Goal: Book appointment/travel/reservation

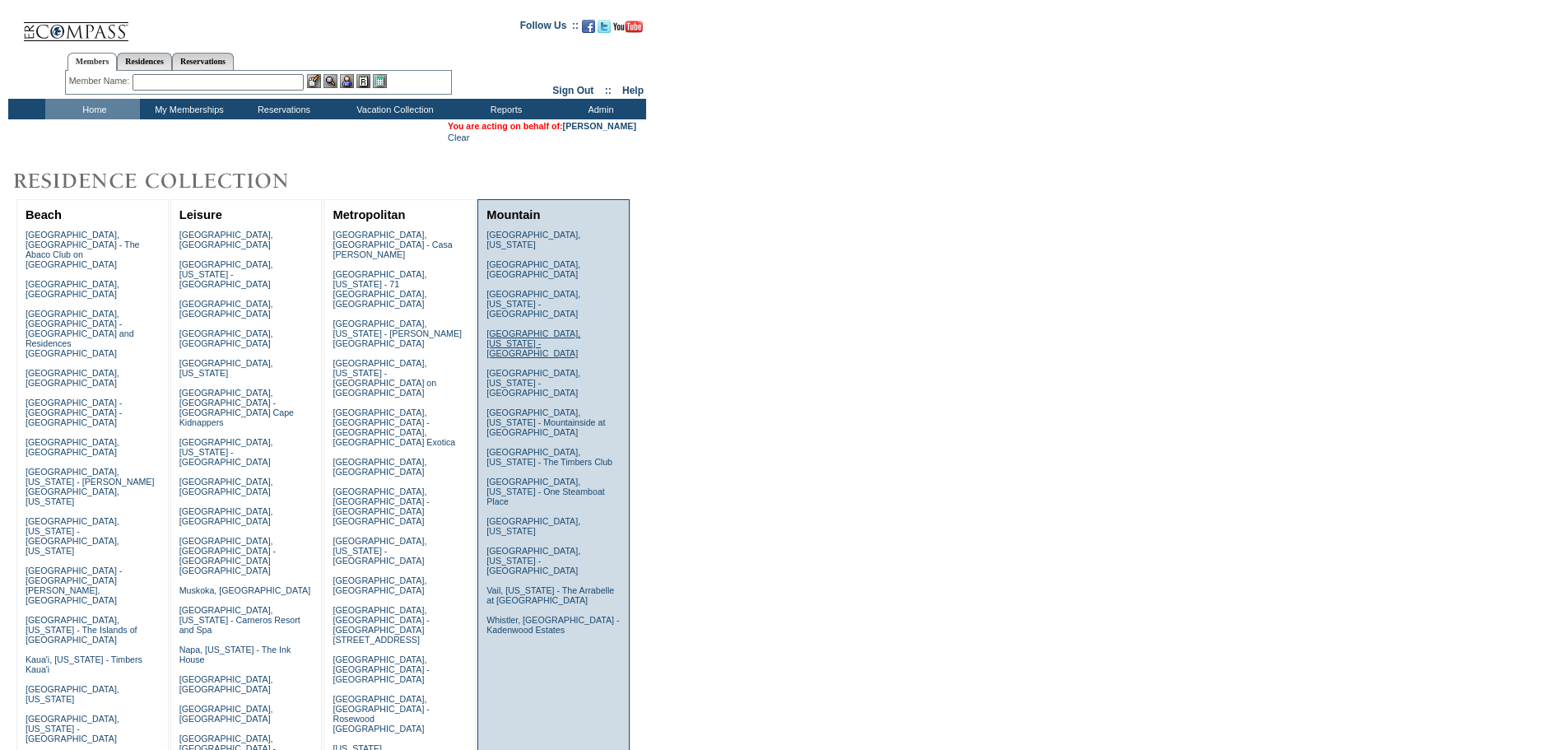
click at [536, 328] on link "Deer Valley, Utah - Montage Deer Valley" at bounding box center [534, 343] width 94 height 30
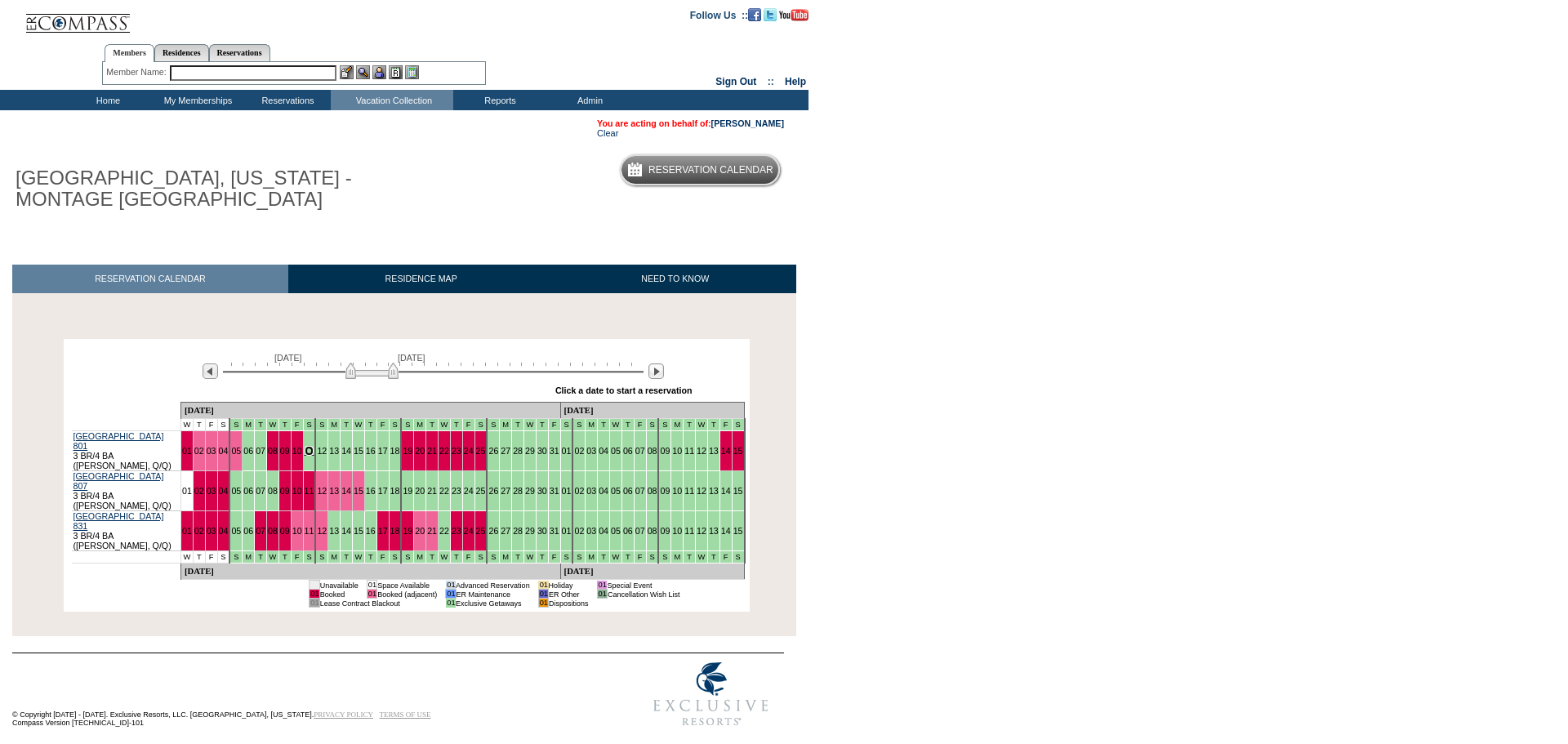
click at [305, 448] on link "11" at bounding box center [309, 450] width 10 height 10
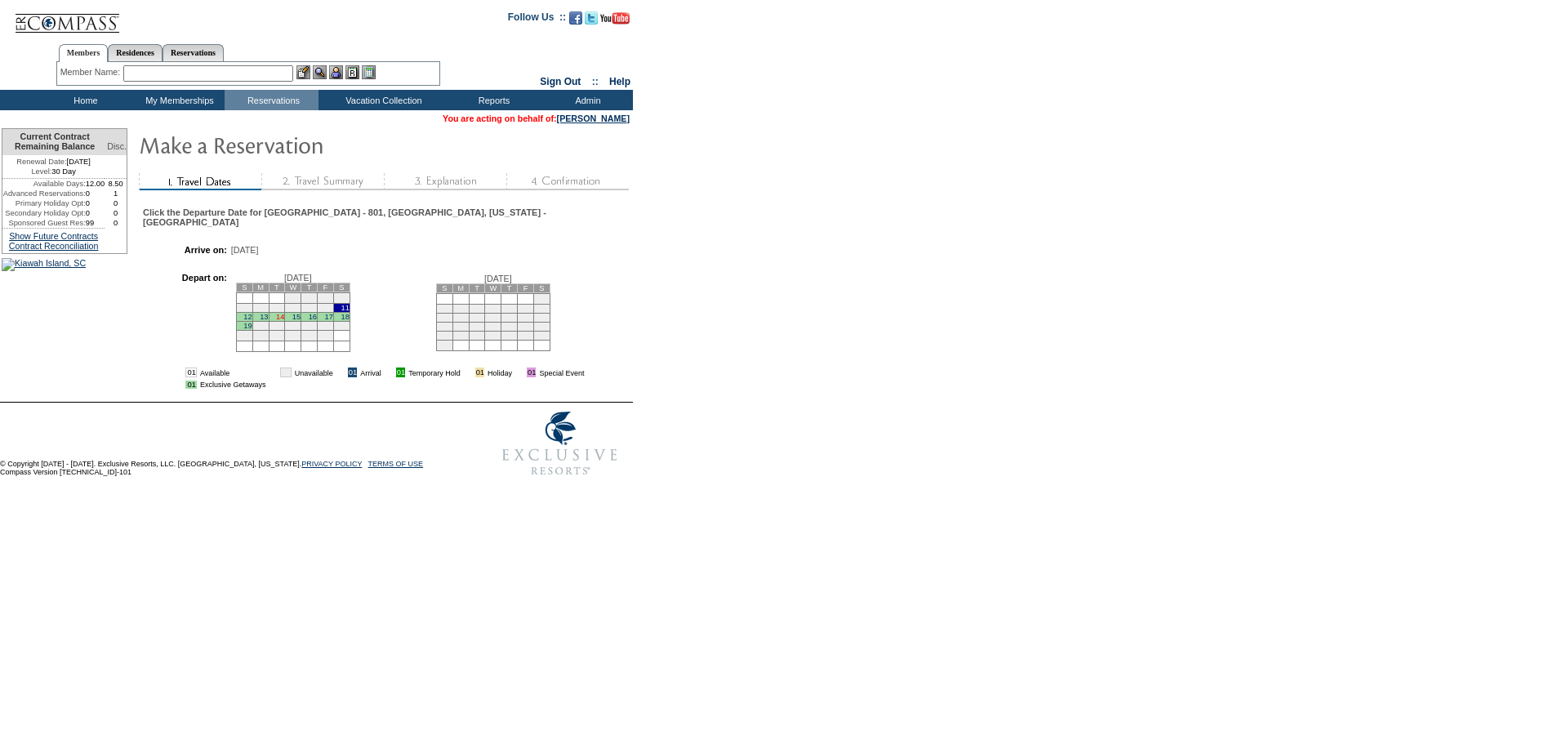
click at [284, 321] on link "14" at bounding box center [280, 316] width 8 height 8
